Goal: Book appointment/travel/reservation

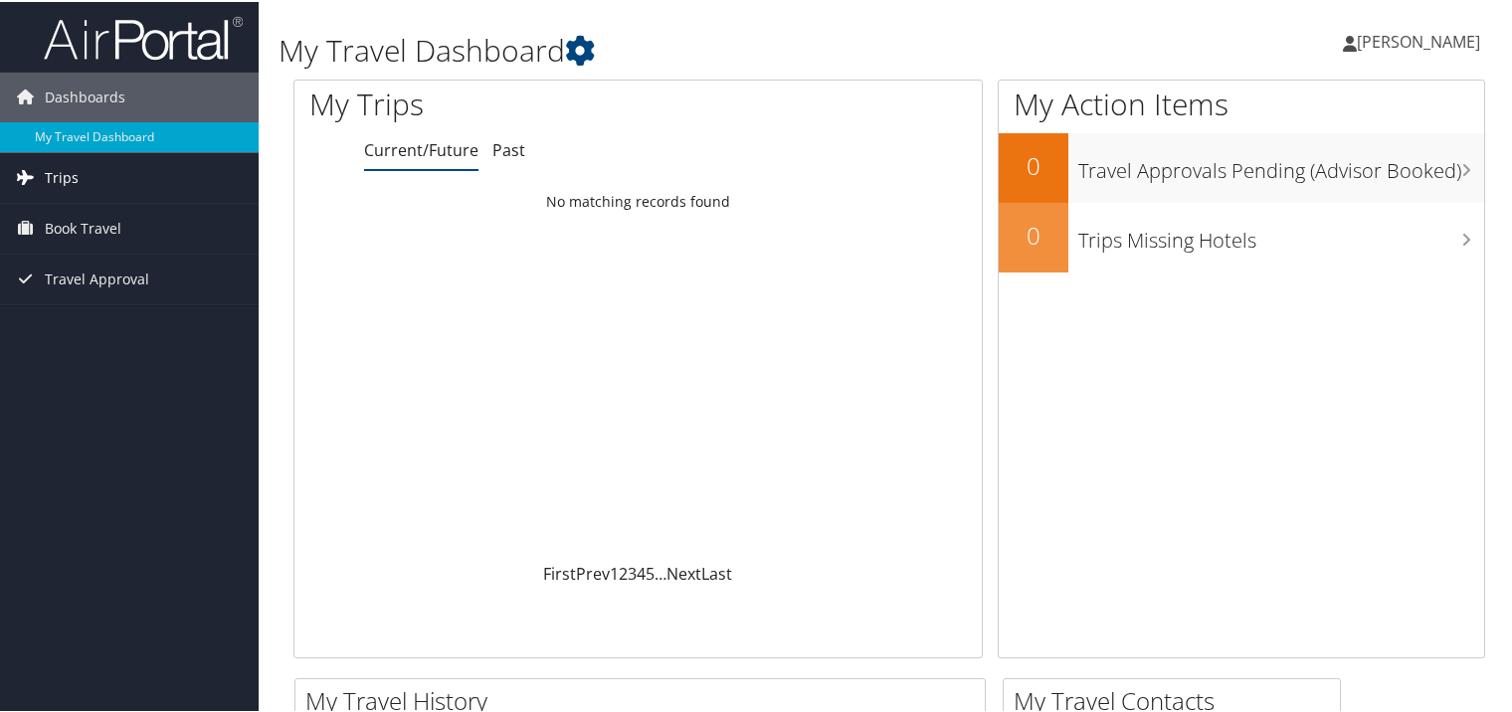
click at [77, 172] on link "Trips" at bounding box center [129, 176] width 259 height 50
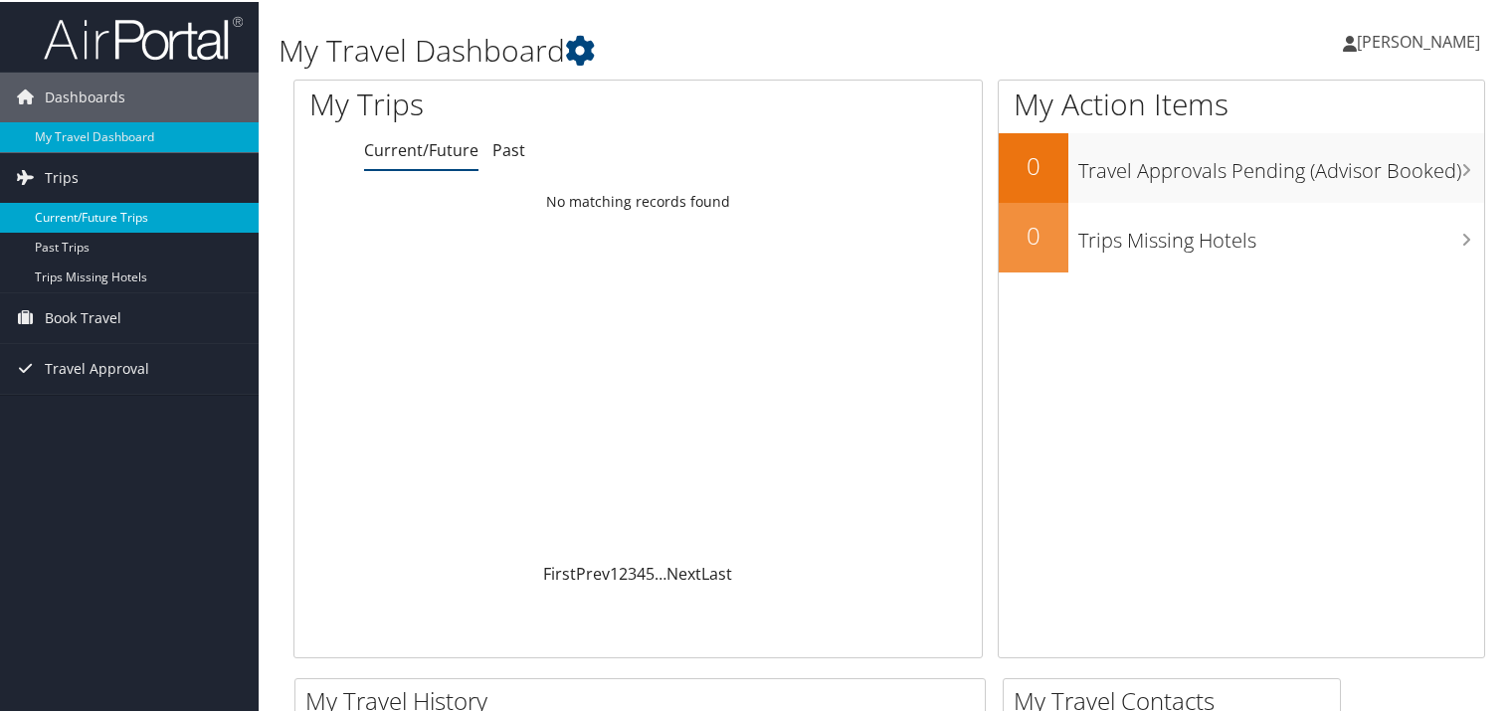
click at [69, 214] on link "Current/Future Trips" at bounding box center [129, 216] width 259 height 30
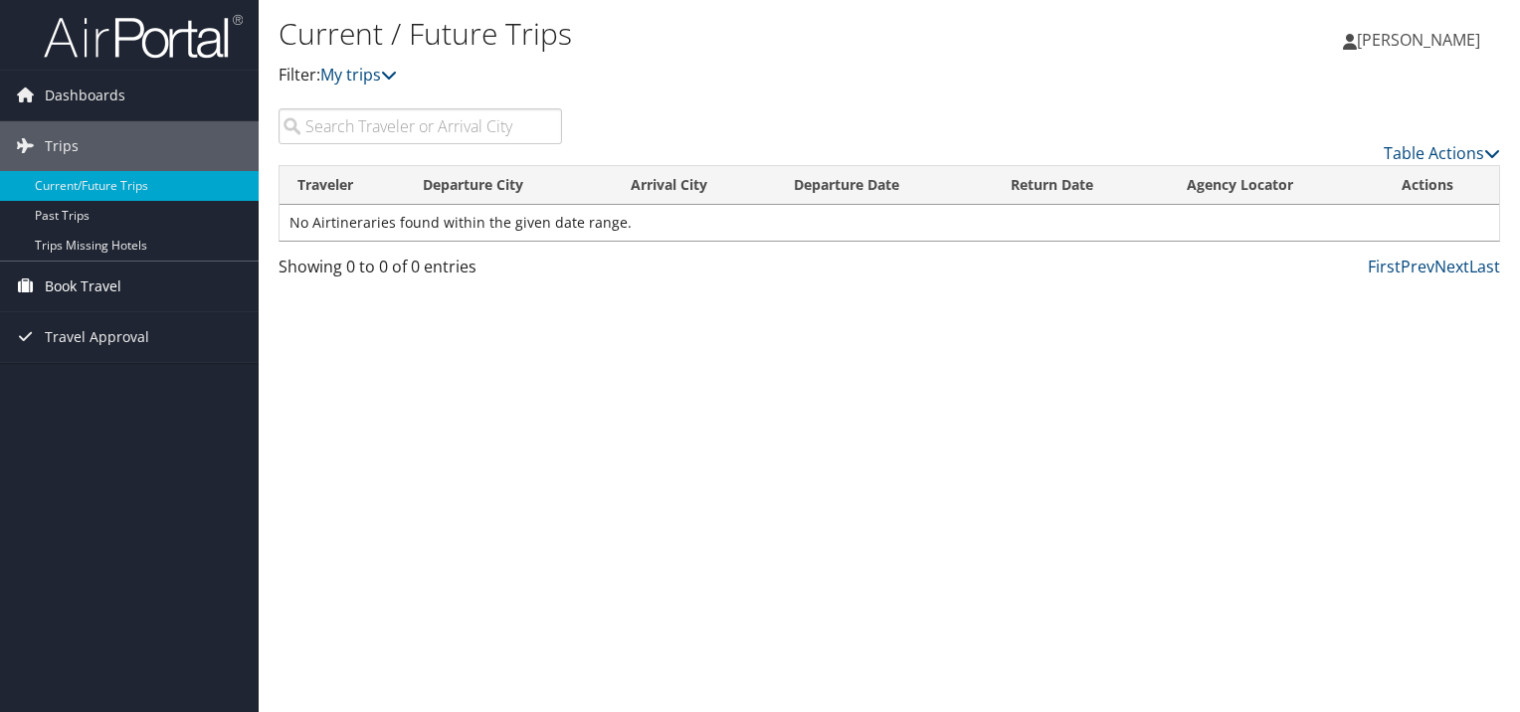
click at [104, 283] on span "Book Travel" at bounding box center [83, 287] width 77 height 50
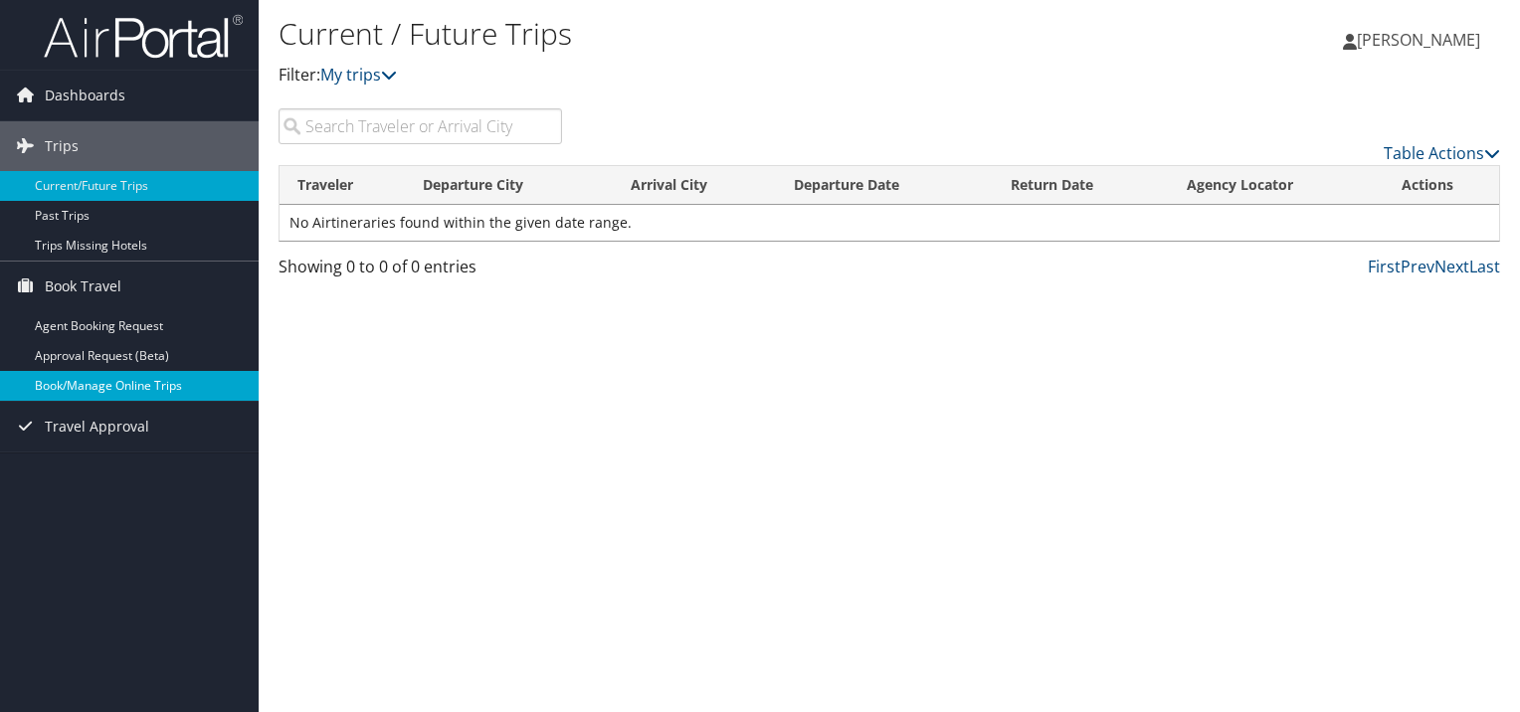
click at [105, 383] on link "Book/Manage Online Trips" at bounding box center [129, 386] width 259 height 30
